Goal: Information Seeking & Learning: Learn about a topic

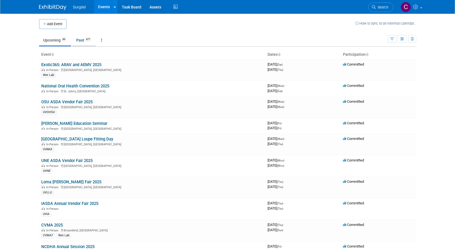
click at [77, 39] on link "Past 877" at bounding box center [84, 40] width 24 height 10
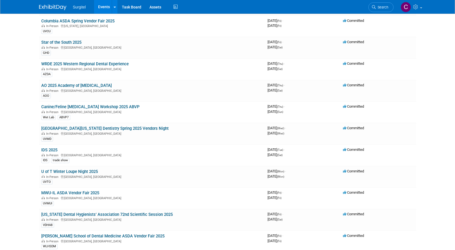
scroll to position [1611, 0]
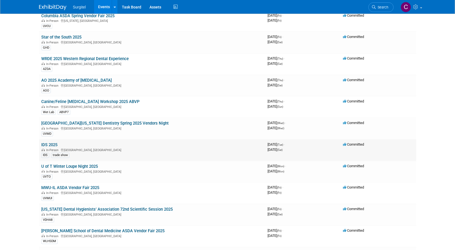
click at [55, 146] on link "IDS 2025" at bounding box center [49, 144] width 16 height 5
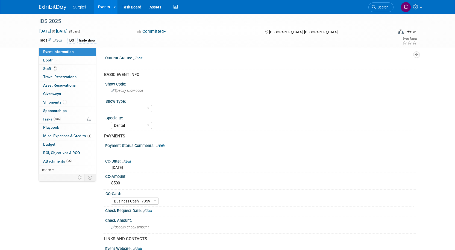
select select "Dental"
select select "Business Cash - 7359"
select select "No"
click at [75, 78] on span "Travel Reservations 0" at bounding box center [59, 77] width 33 height 4
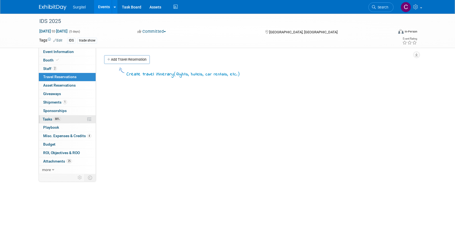
click at [69, 120] on link "88% Tasks 88%" at bounding box center [67, 119] width 57 height 8
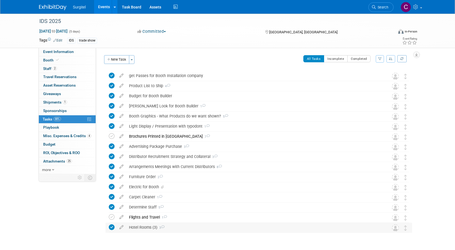
click at [139, 228] on div "Hotel Rooms (3) 3" at bounding box center [253, 227] width 255 height 9
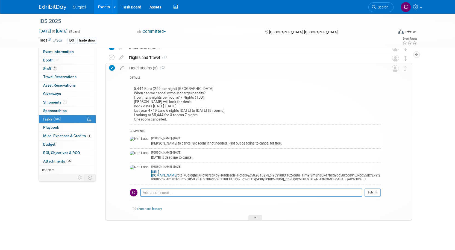
scroll to position [160, 0]
click at [60, 135] on span "Misc. Expenses & Credits 4" at bounding box center [67, 136] width 48 height 4
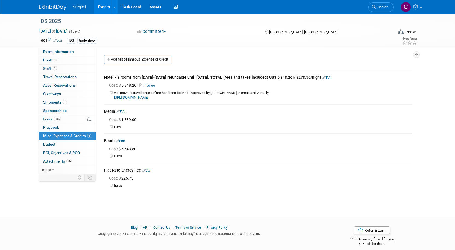
click at [147, 85] on link "Invoice" at bounding box center [148, 85] width 18 height 4
click at [69, 72] on link "2 Staff 2" at bounding box center [67, 69] width 57 height 8
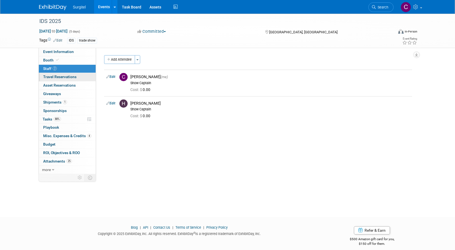
click at [70, 79] on span "Travel Reservations 0" at bounding box center [59, 77] width 33 height 4
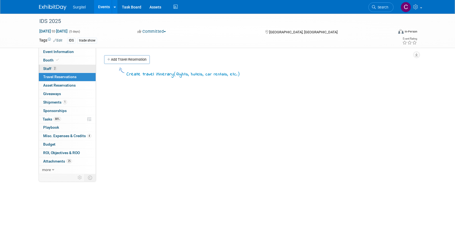
click at [68, 65] on link "2 Staff 2" at bounding box center [67, 69] width 57 height 8
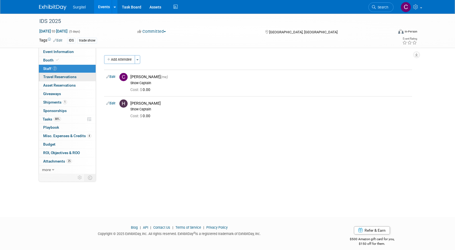
click at [69, 76] on span "Travel Reservations 0" at bounding box center [59, 77] width 33 height 4
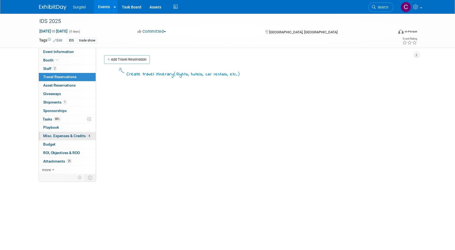
click at [73, 136] on span "Misc. Expenses & Credits 4" at bounding box center [67, 136] width 48 height 4
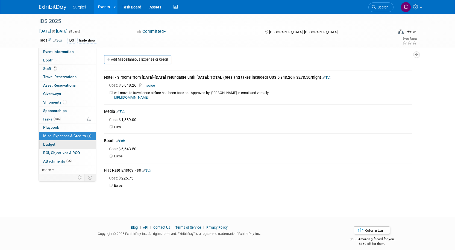
click at [70, 146] on link "Budget" at bounding box center [67, 144] width 57 height 8
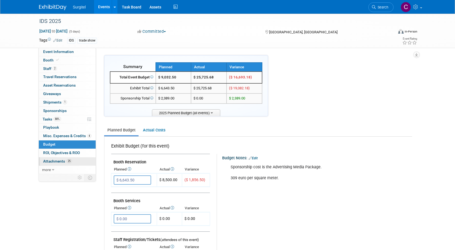
click at [65, 163] on span "Attachments 25" at bounding box center [57, 161] width 29 height 4
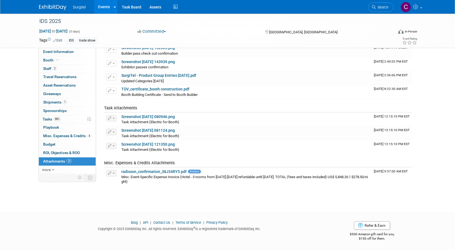
scroll to position [272, 0]
click at [128, 173] on link "radisson_confirmation_38J34RY5.pdf" at bounding box center [153, 171] width 65 height 4
click at [53, 137] on span "Misc. Expenses & Credits 4" at bounding box center [67, 136] width 48 height 4
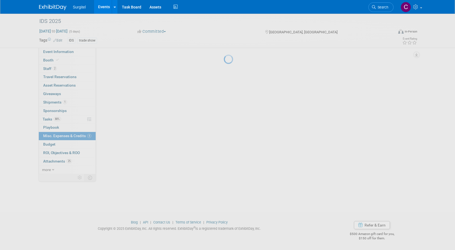
scroll to position [0, 0]
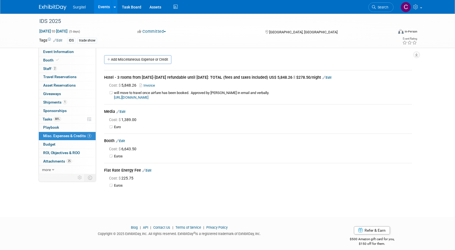
click at [146, 97] on link "https://artotelcologne.com/" at bounding box center [131, 97] width 34 height 4
